Goal: Task Accomplishment & Management: Manage account settings

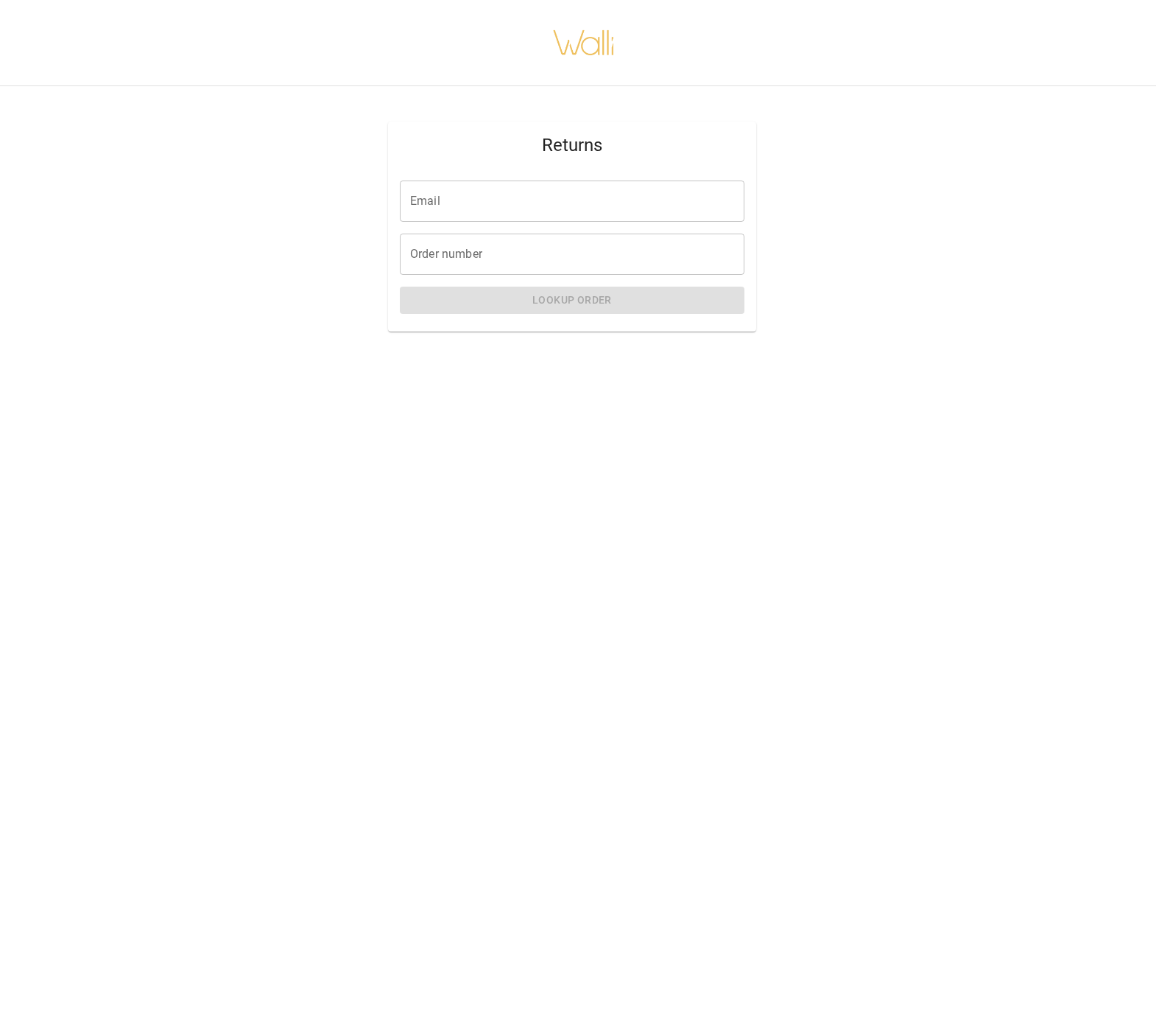
click at [414, 207] on input "Email" at bounding box center [572, 201] width 345 height 41
type input "**********"
click at [419, 259] on input "Order number" at bounding box center [572, 254] width 345 height 41
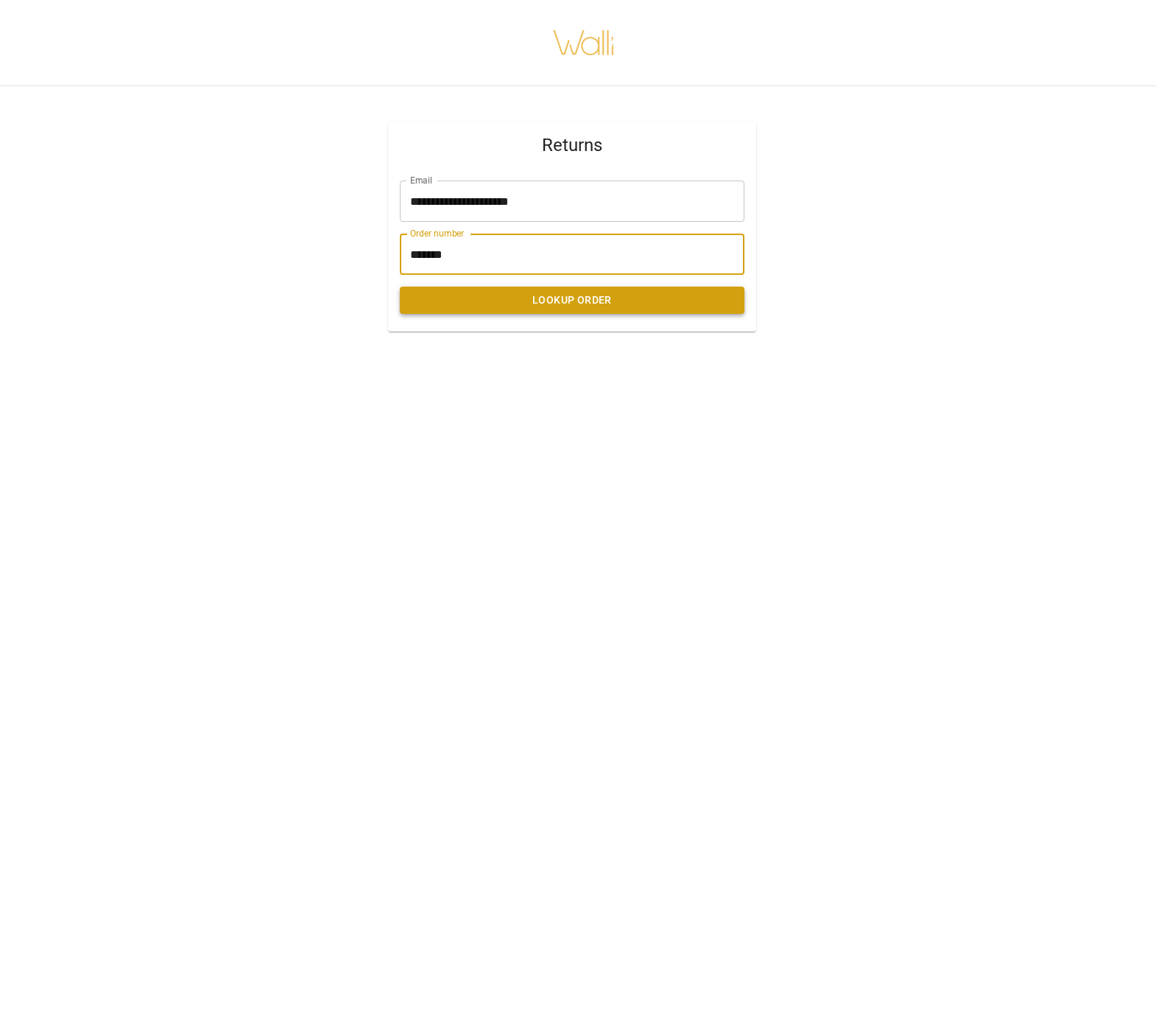
type input "*******"
click at [585, 303] on button "Lookup Order" at bounding box center [572, 300] width 345 height 27
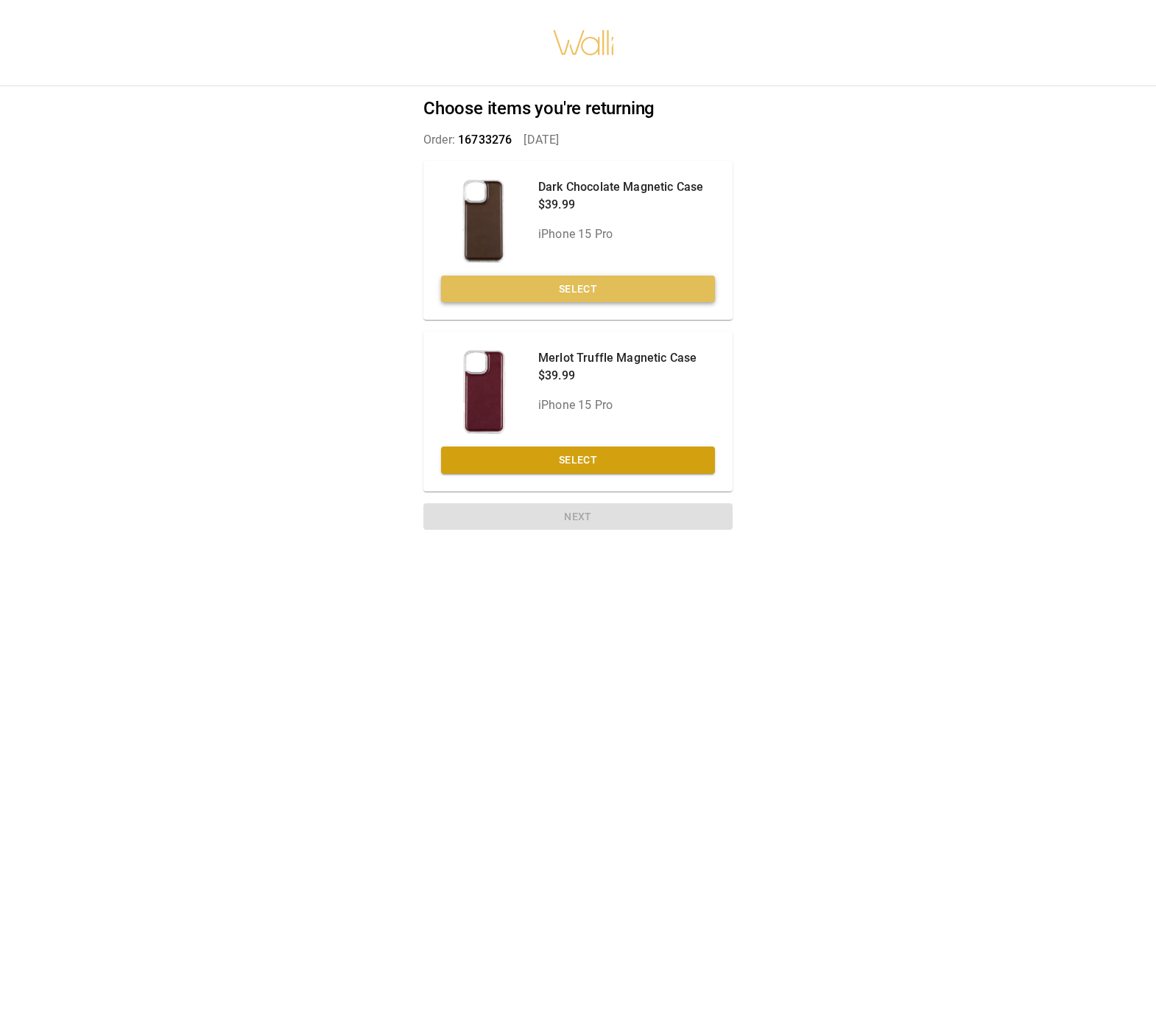
click at [572, 284] on button "Select" at bounding box center [578, 289] width 274 height 27
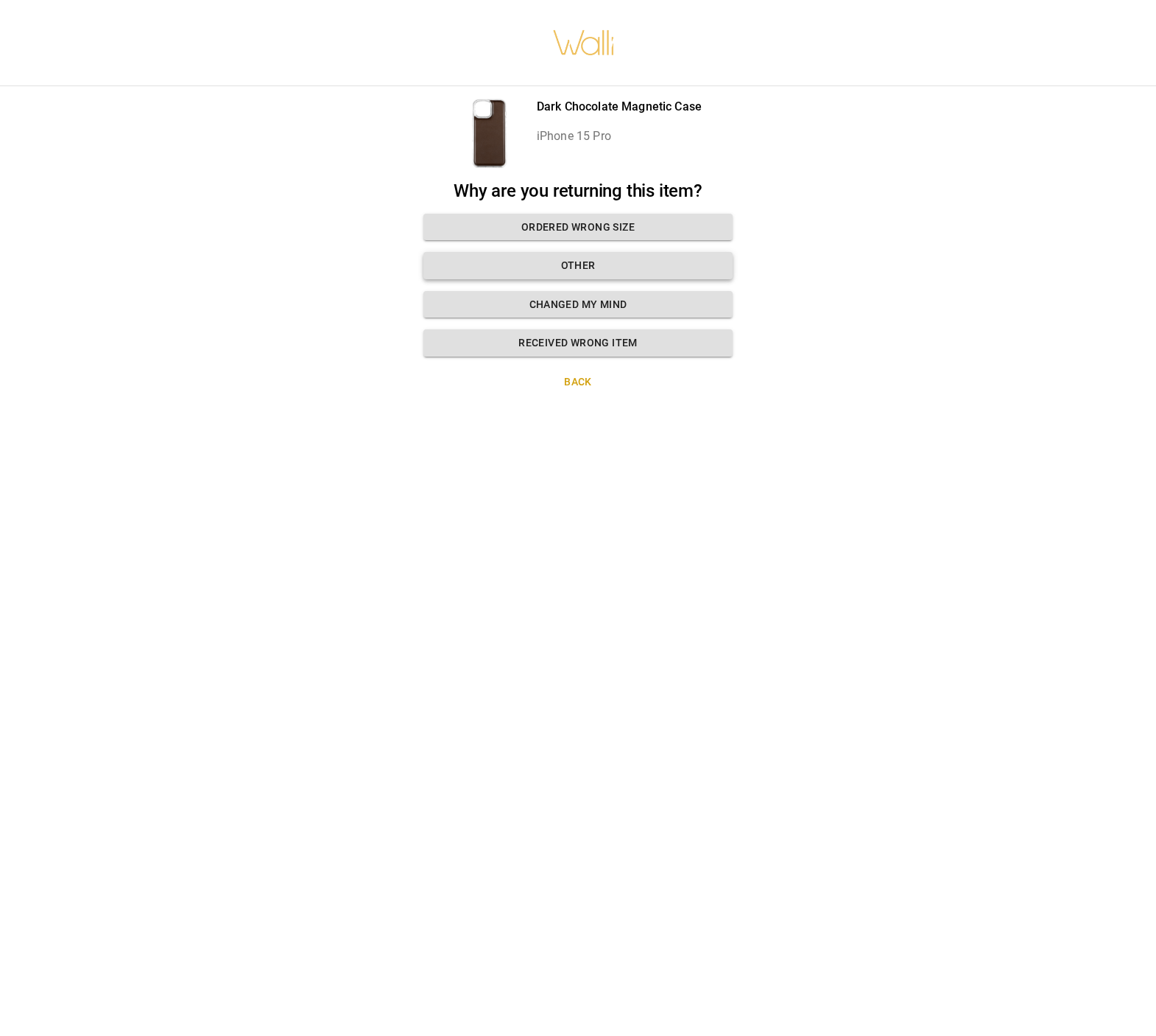
click at [574, 266] on button "Other" at bounding box center [578, 265] width 309 height 27
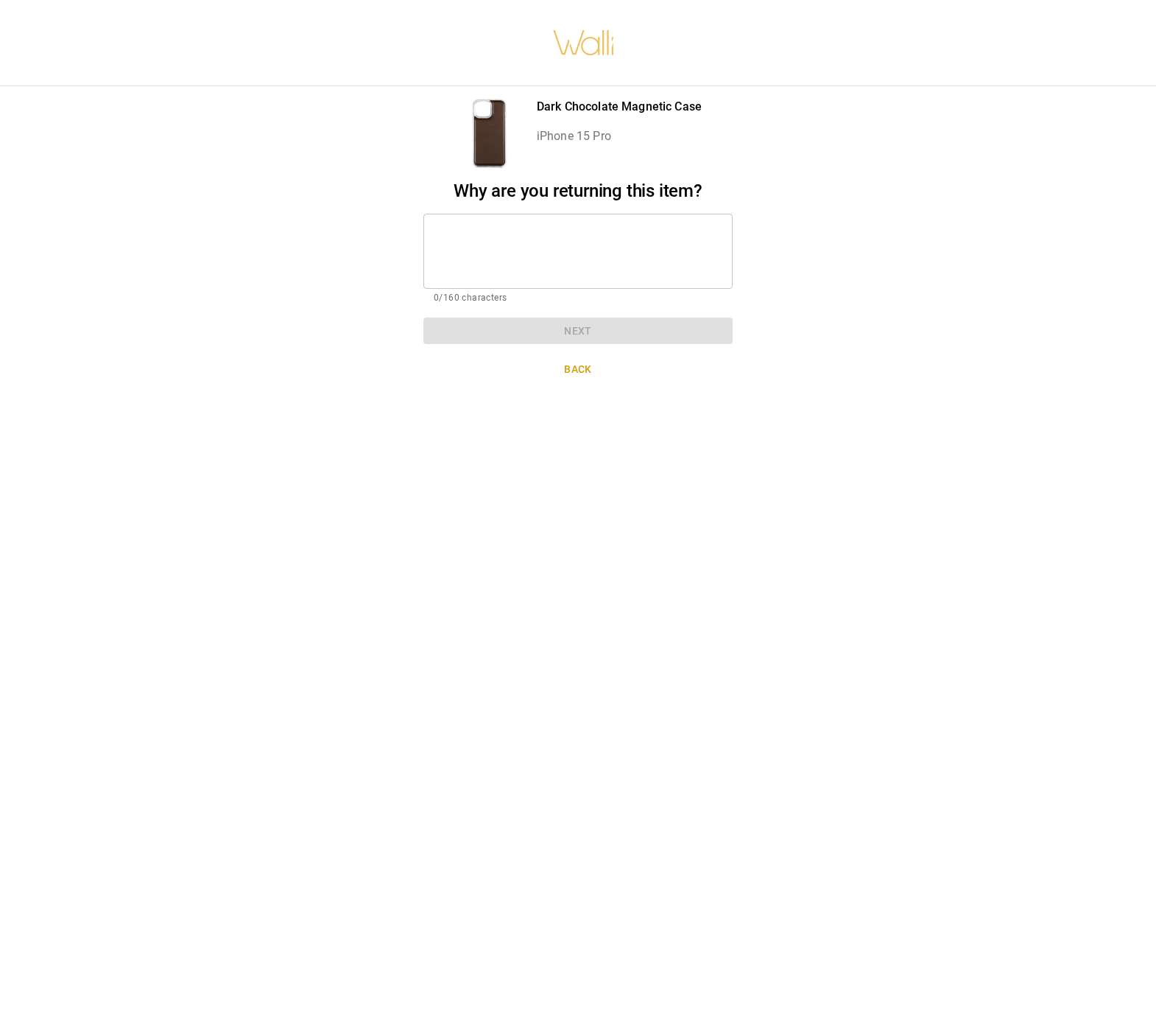
scroll to position [11, 0]
click at [445, 215] on div "* ​" at bounding box center [578, 251] width 309 height 75
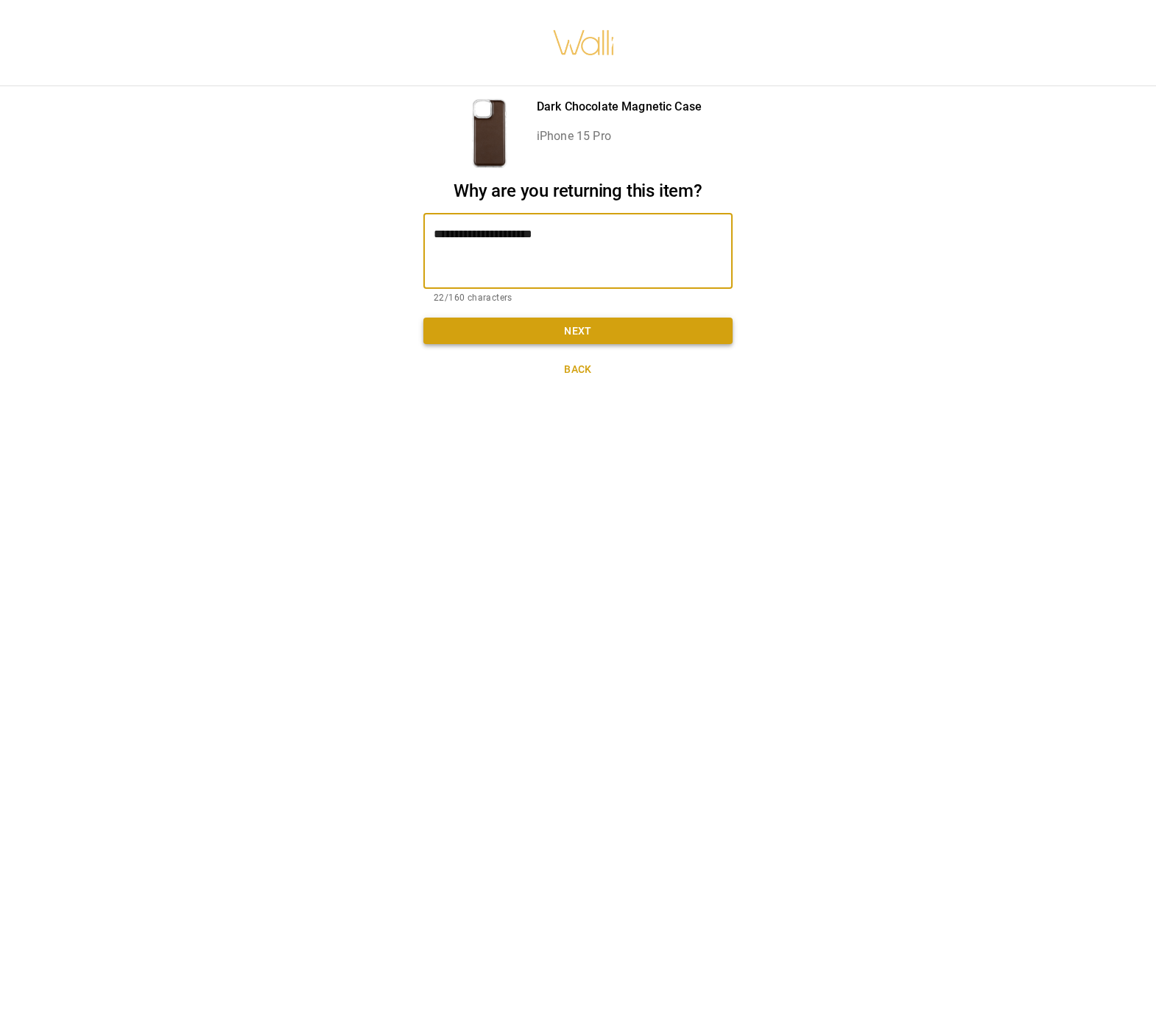
type textarea "**********"
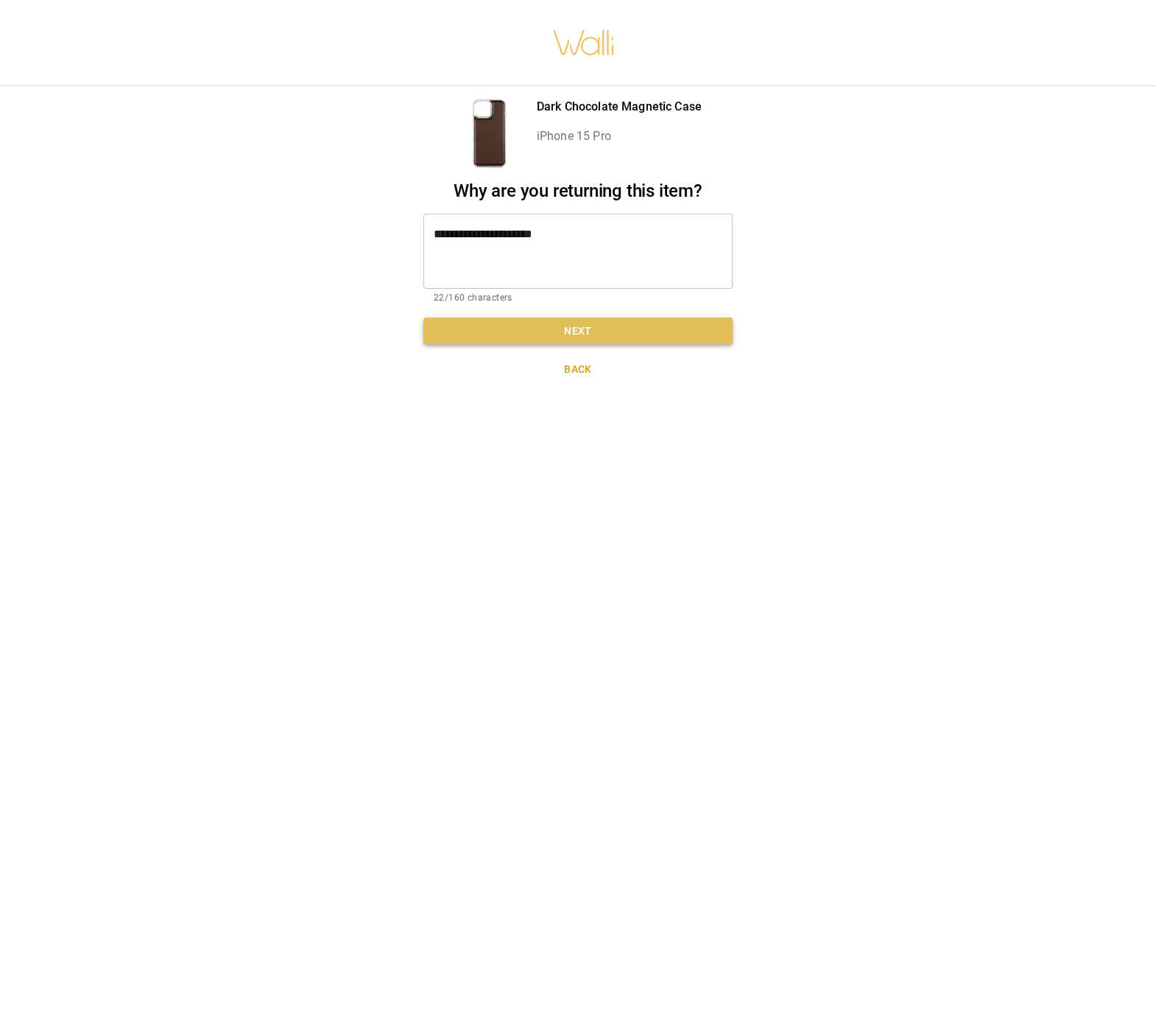
click at [582, 318] on button "Next" at bounding box center [578, 331] width 309 height 27
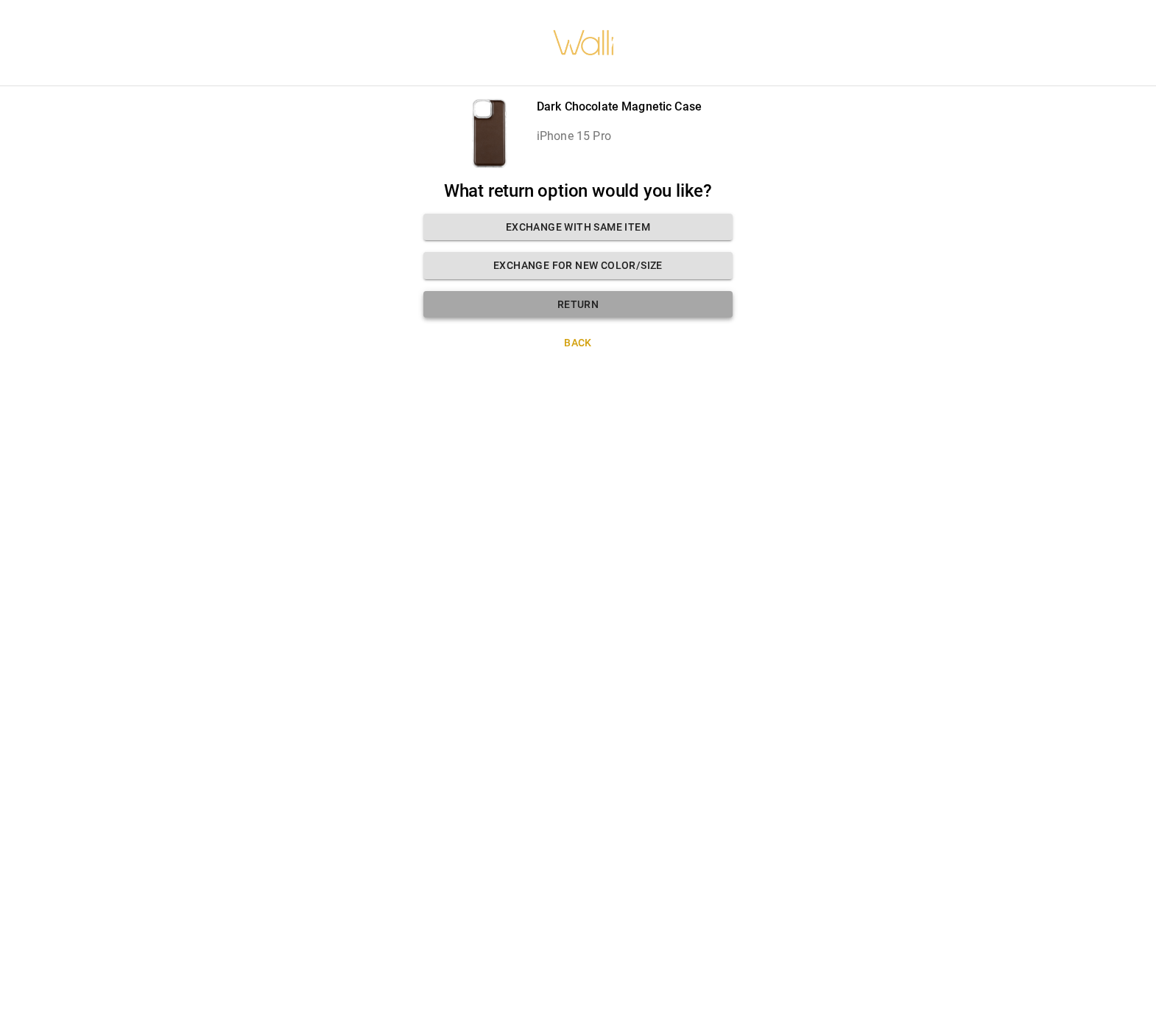
click at [584, 291] on button "Return" at bounding box center [578, 304] width 309 height 27
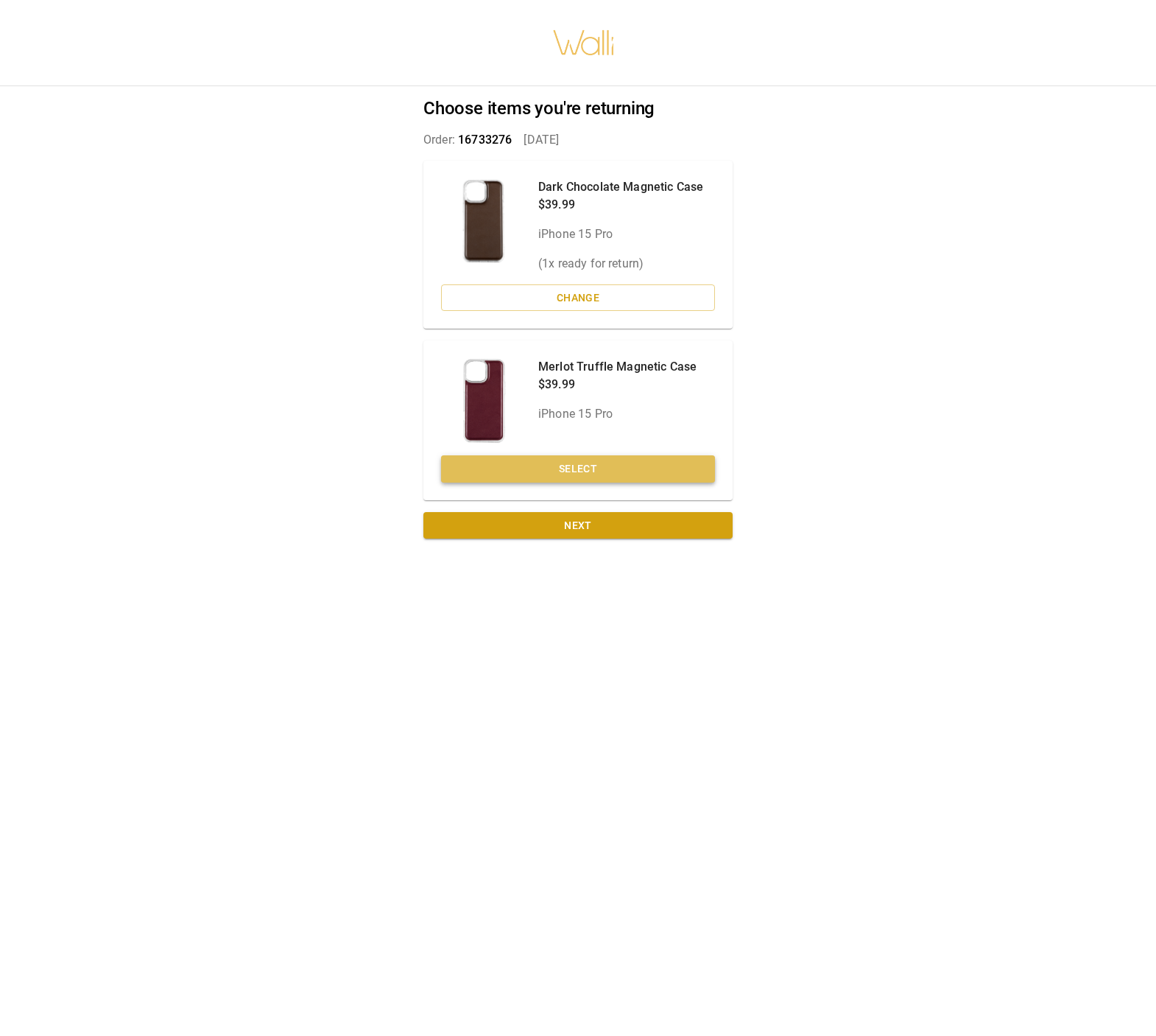
click at [590, 456] on button "Select" at bounding box center [578, 469] width 274 height 27
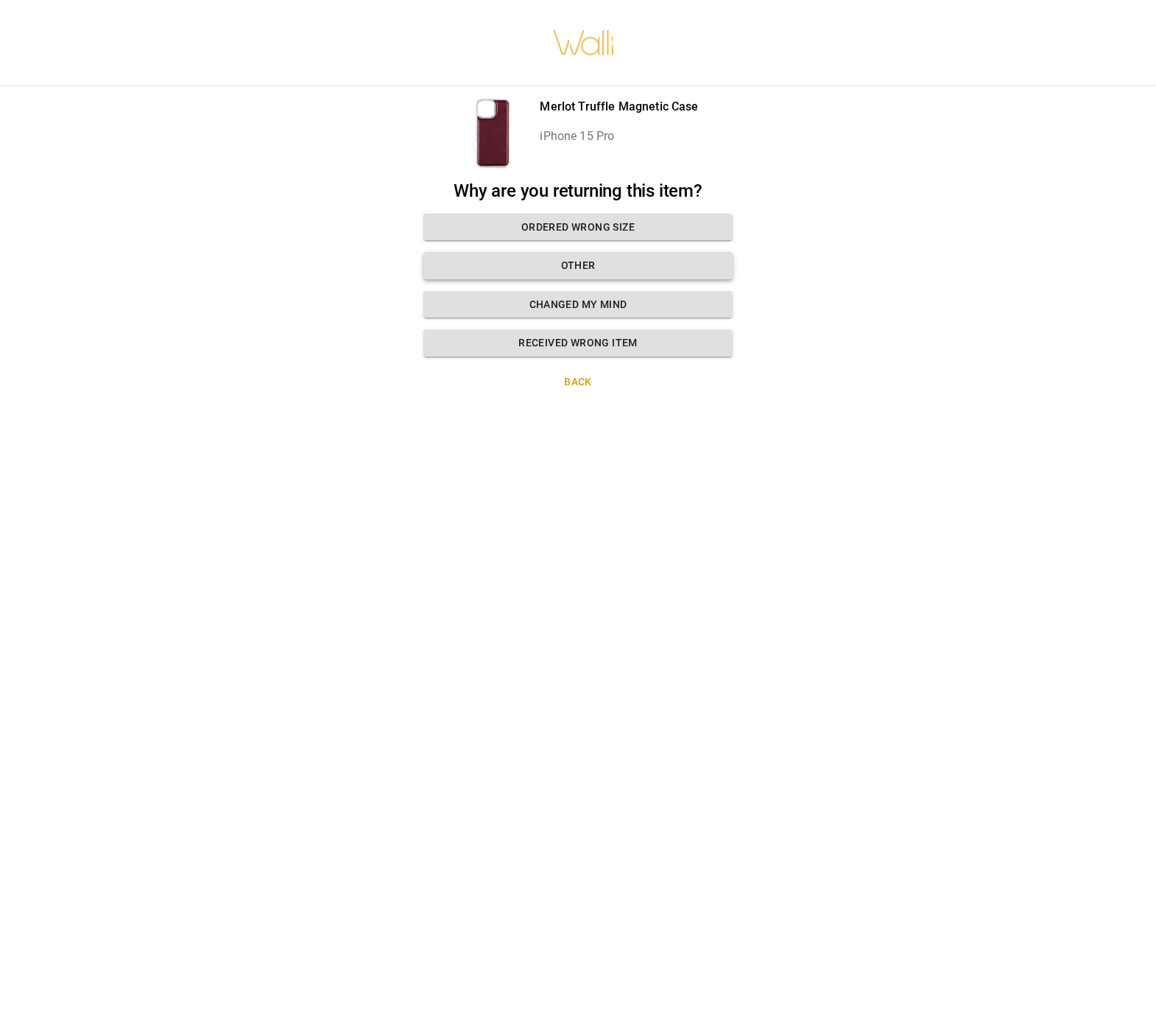
click at [587, 252] on button "Other" at bounding box center [578, 265] width 309 height 27
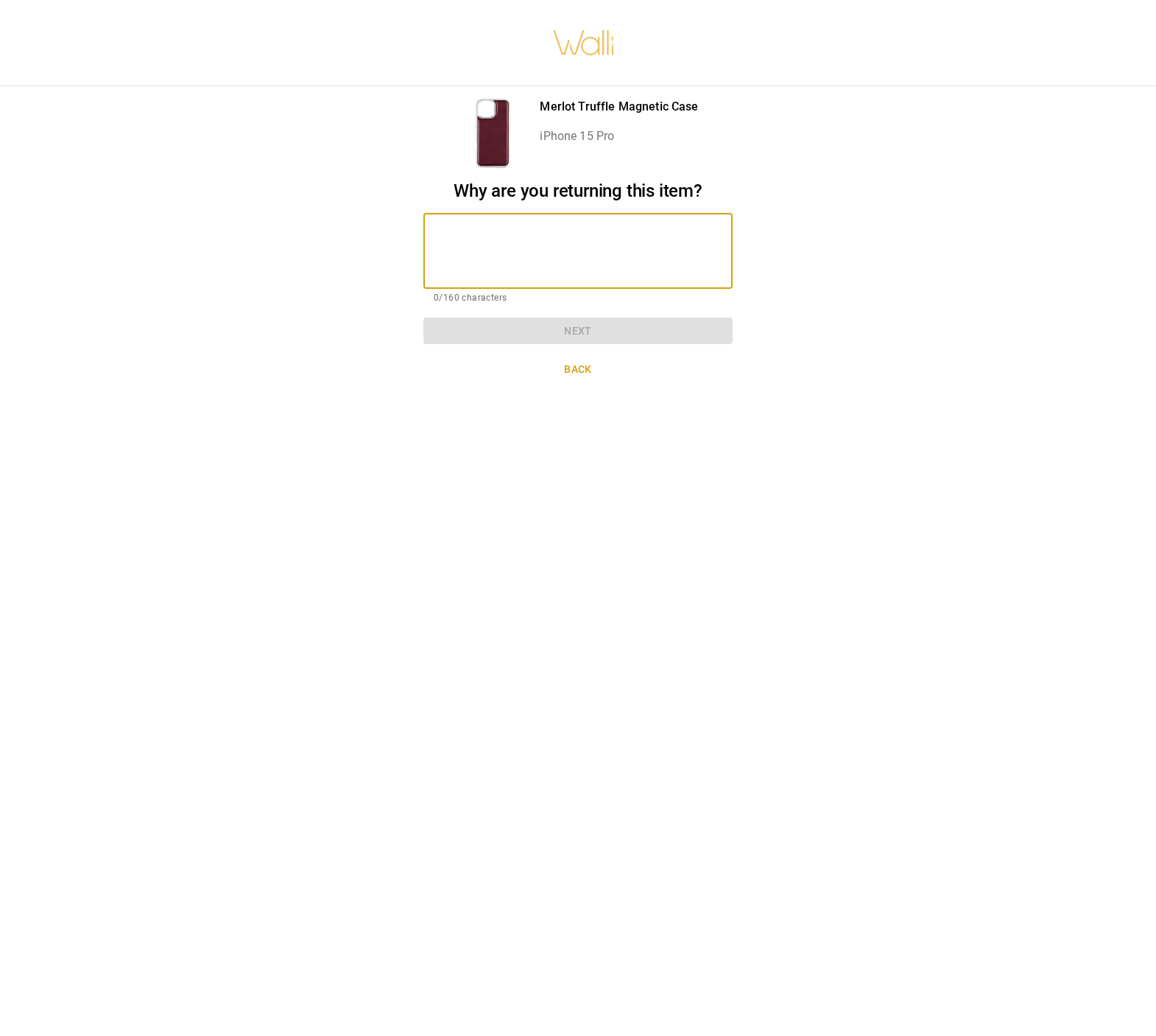
click at [436, 225] on textarea at bounding box center [578, 251] width 288 height 51
type textarea "**********"
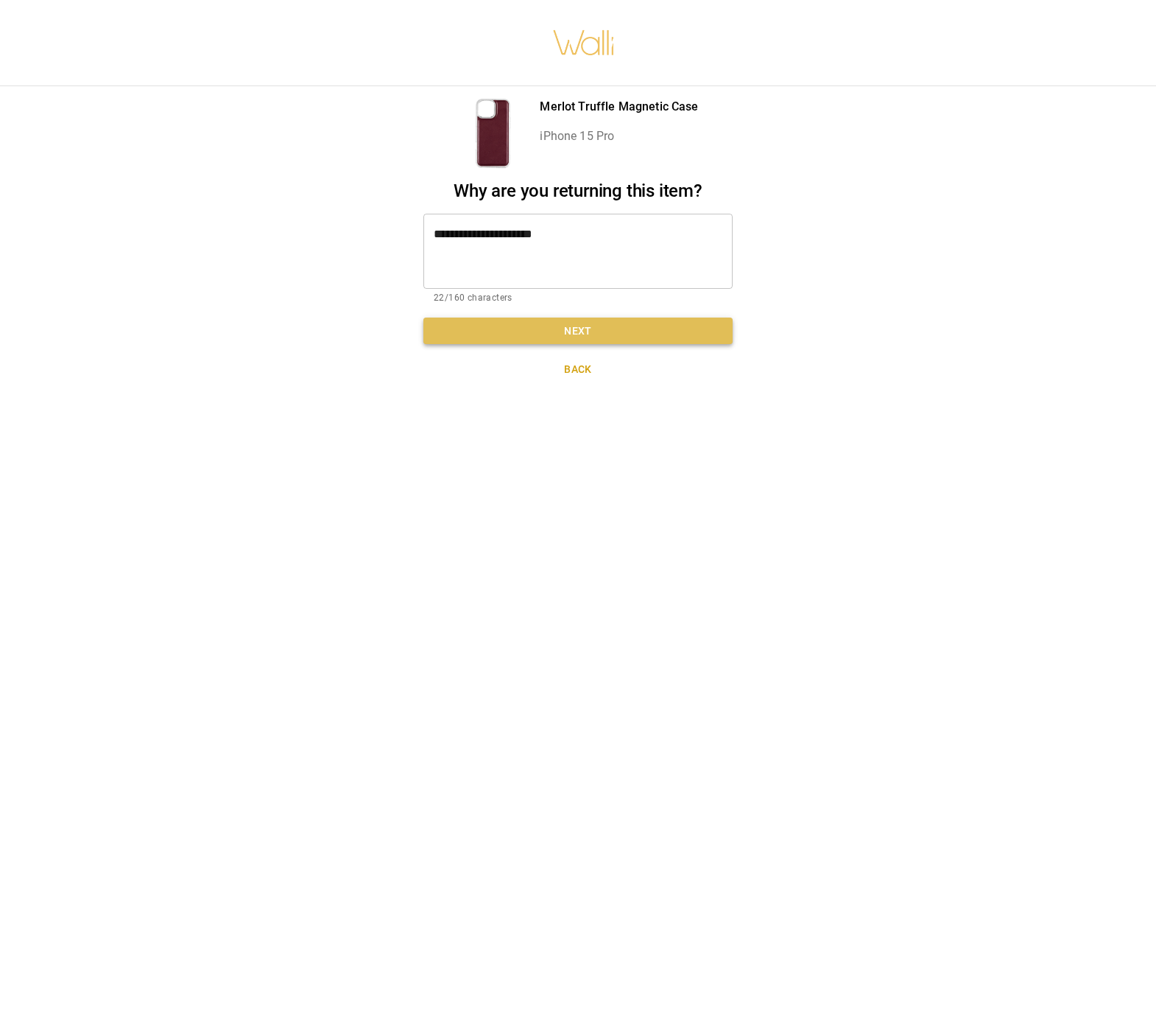
click at [577, 320] on button "Next" at bounding box center [578, 331] width 309 height 27
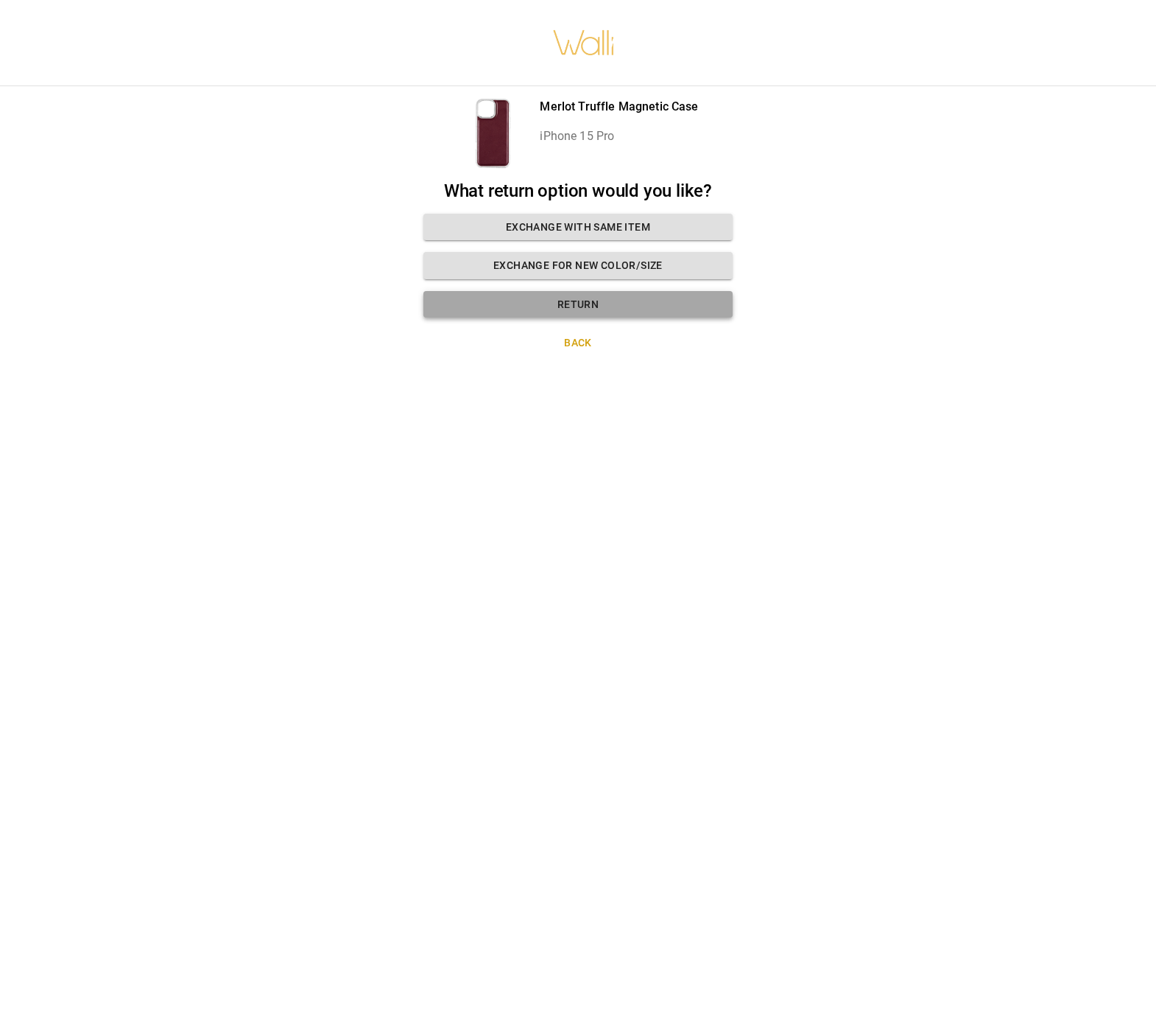
click at [578, 291] on button "Return" at bounding box center [578, 304] width 309 height 27
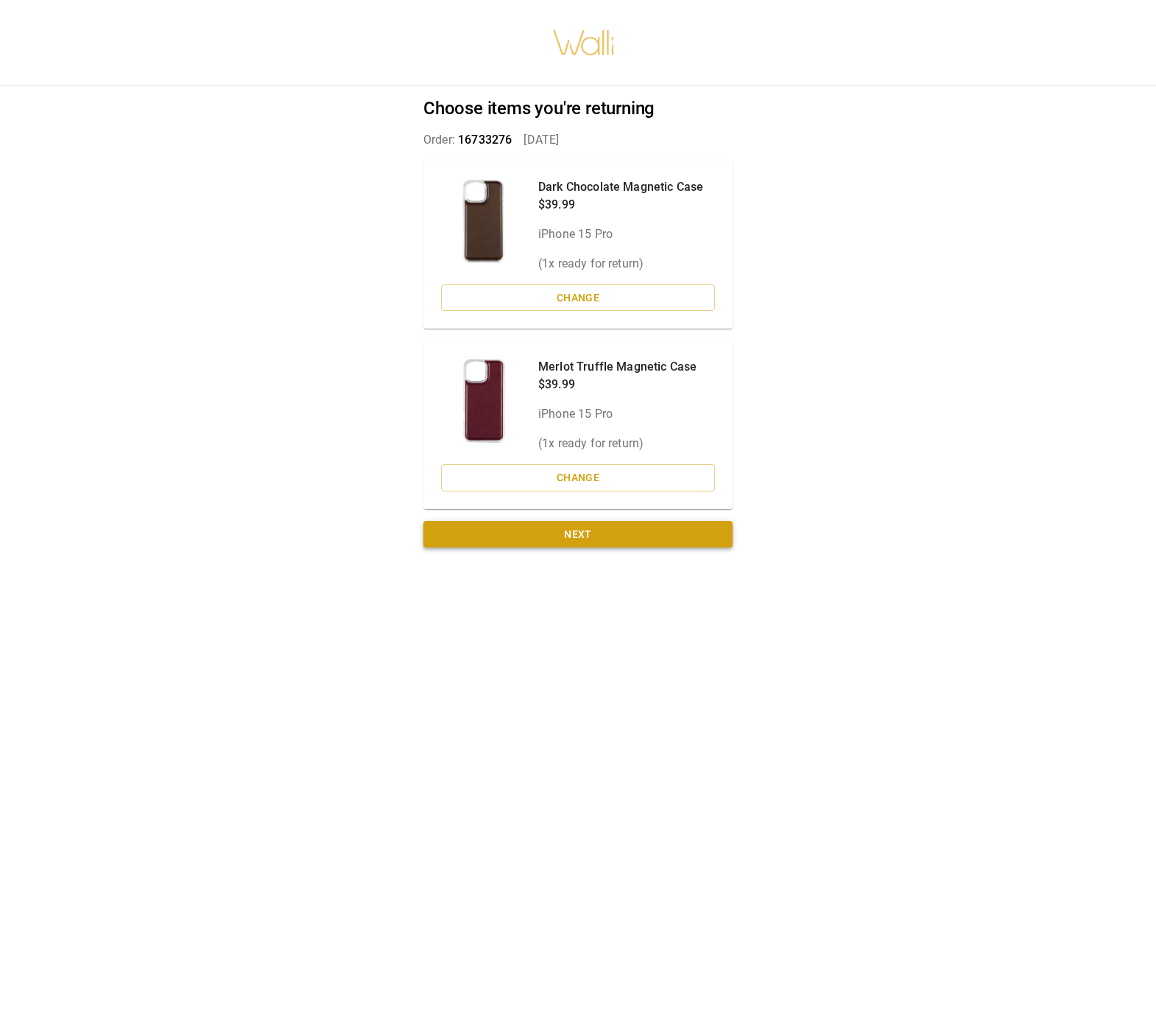
scroll to position [2, 0]
click at [587, 524] on button "Next" at bounding box center [578, 534] width 309 height 27
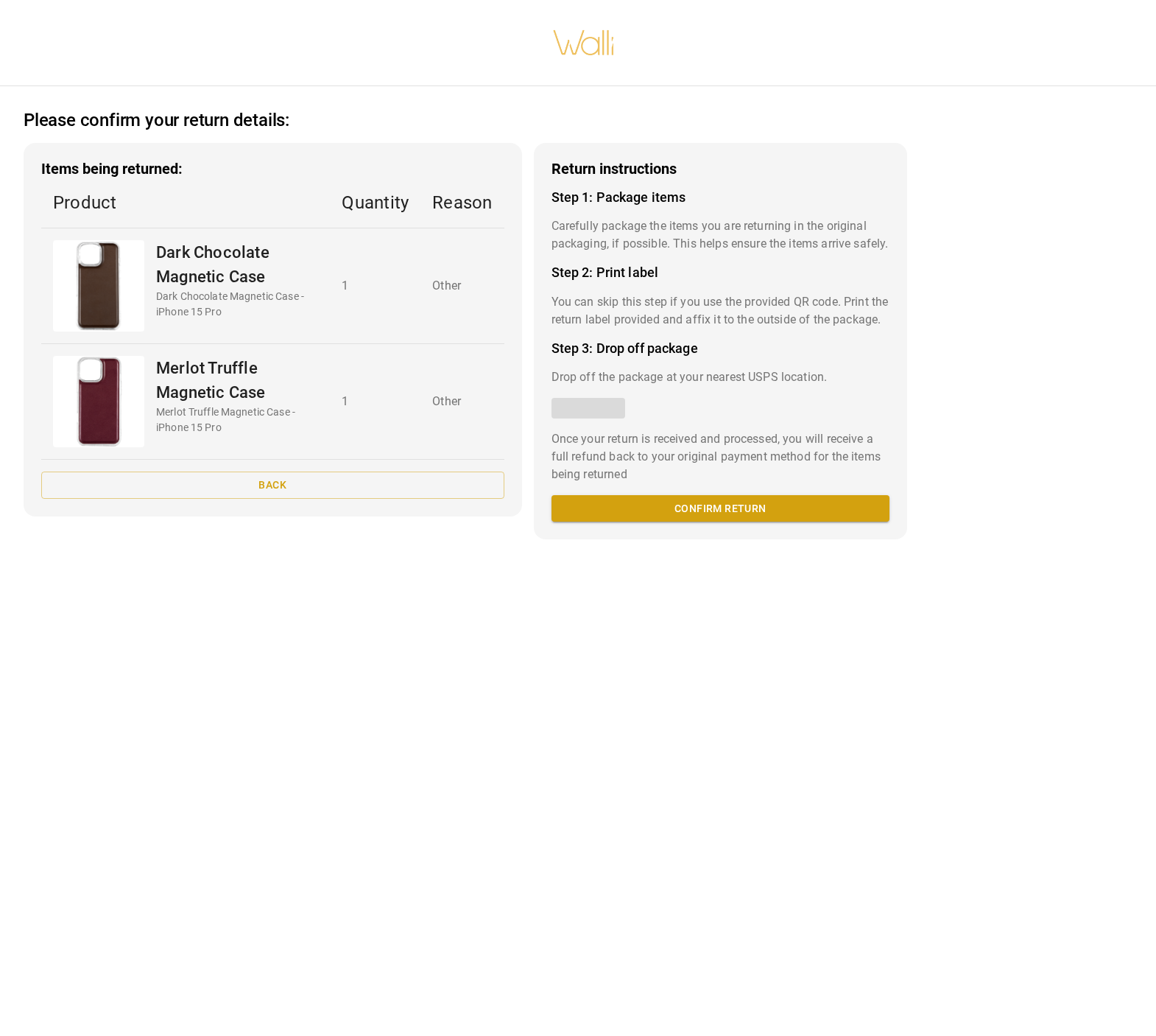
scroll to position [0, 0]
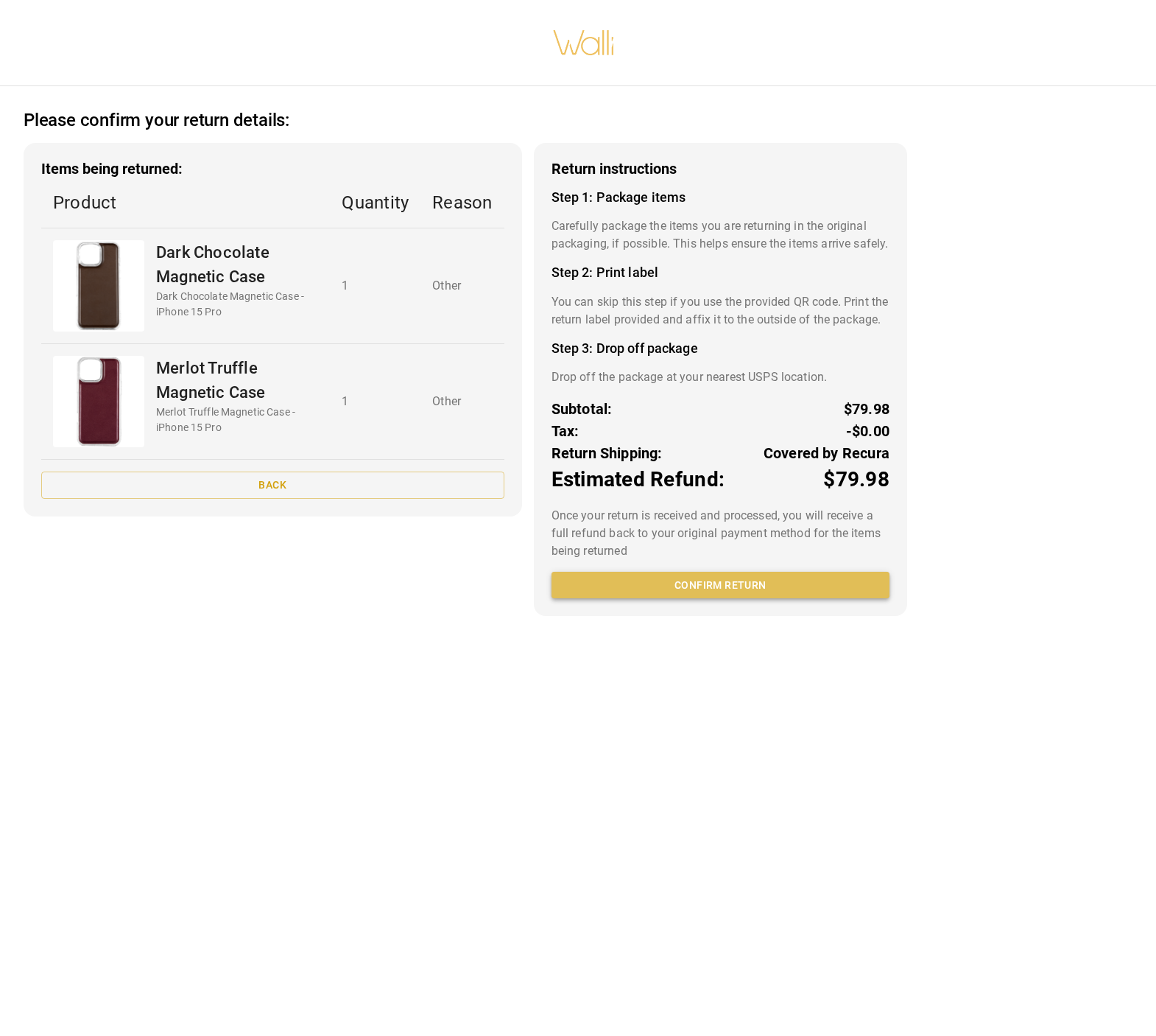
click at [738, 599] on button "Confirm return" at bounding box center [720, 585] width 338 height 27
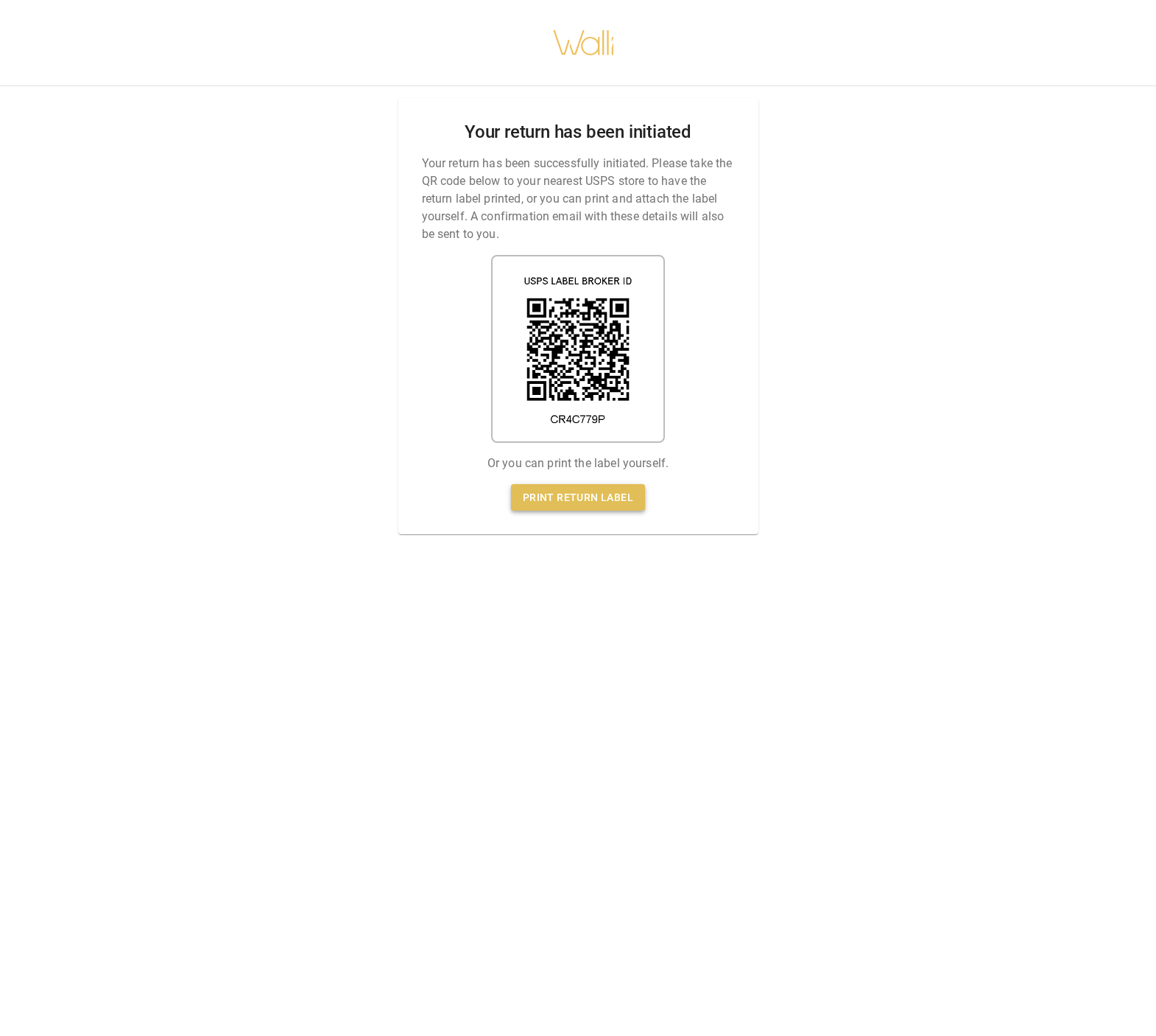
click at [539, 496] on link "Print return label" at bounding box center [578, 497] width 134 height 27
